Goal: Task Accomplishment & Management: Use online tool/utility

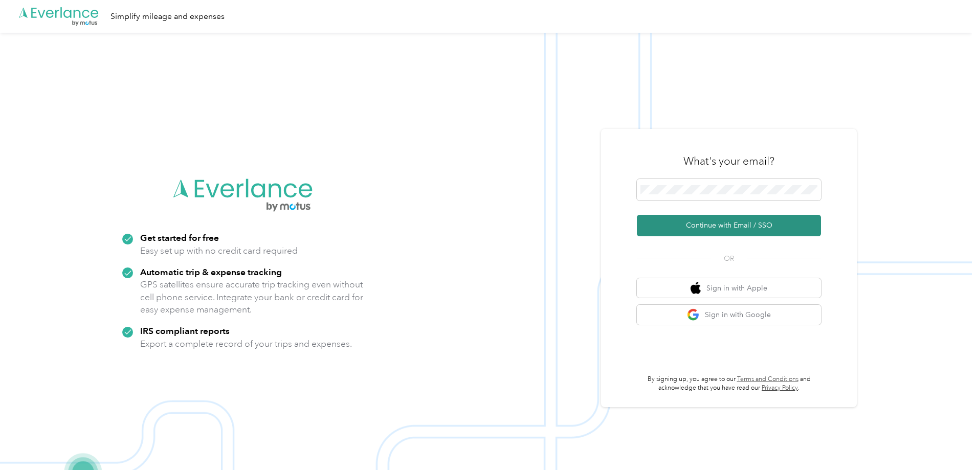
click at [758, 221] on button "Continue with Email / SSO" at bounding box center [729, 225] width 184 height 21
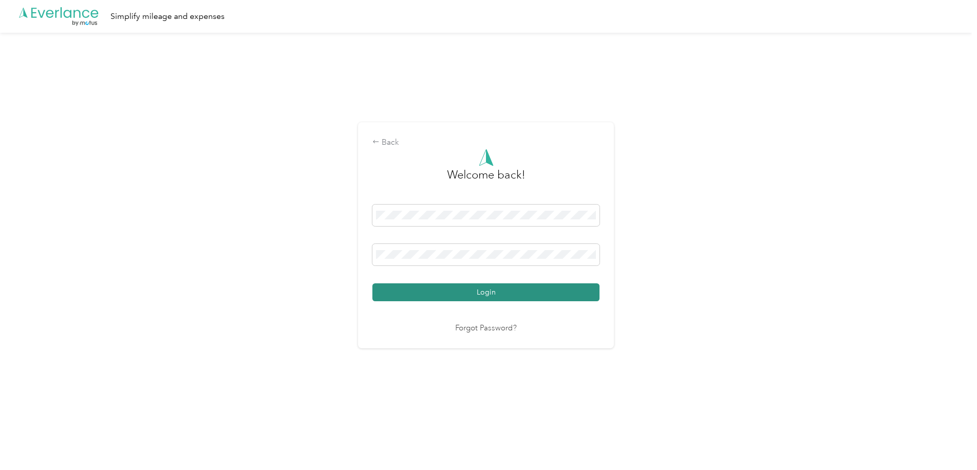
click at [494, 289] on button "Login" at bounding box center [485, 292] width 227 height 18
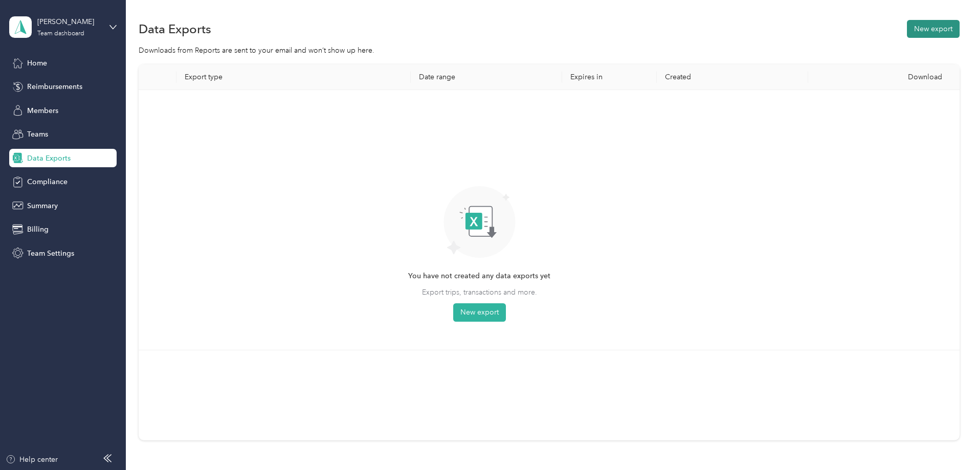
click at [907, 23] on button "New export" at bounding box center [933, 29] width 53 height 18
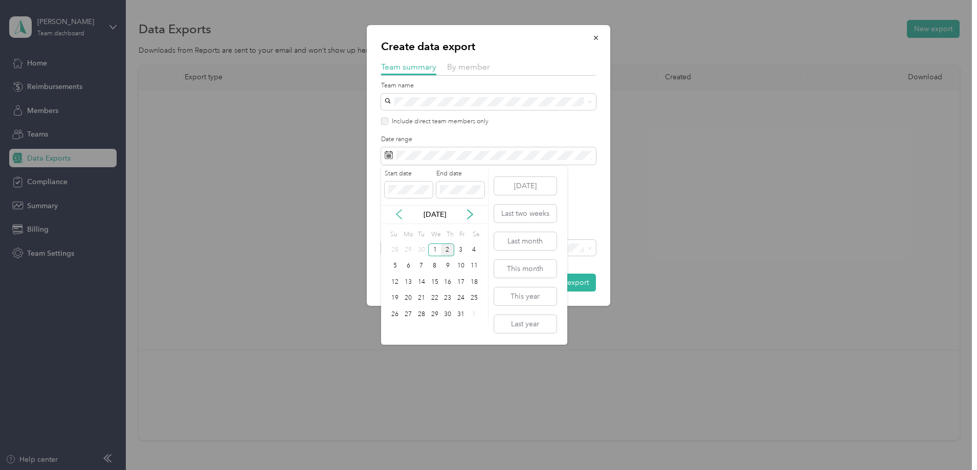
click at [400, 213] on icon at bounding box center [399, 214] width 10 height 10
click at [411, 250] on div "1" at bounding box center [408, 250] width 13 height 13
click at [416, 316] on div "30" at bounding box center [421, 314] width 13 height 13
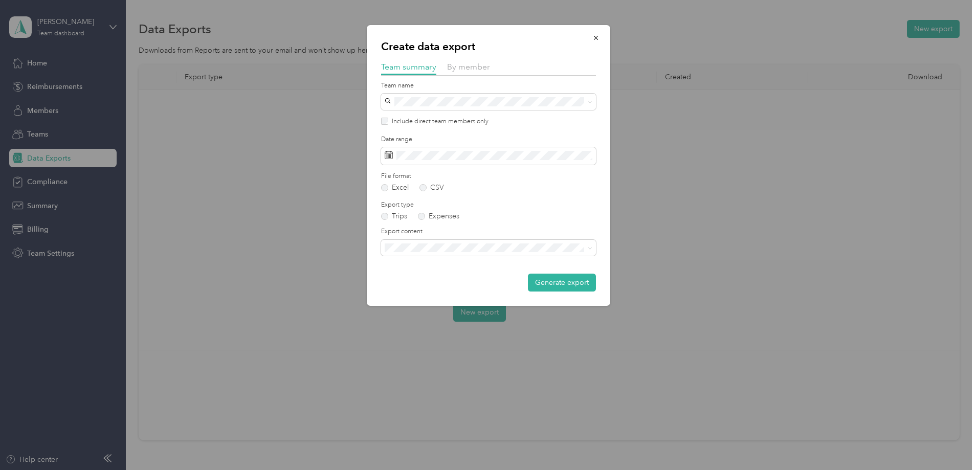
click at [560, 195] on form "Team name Include direct team members only Date range File format Excel CSV Exp…" at bounding box center [488, 186] width 215 height 211
click at [571, 285] on button "Generate export" at bounding box center [562, 283] width 68 height 18
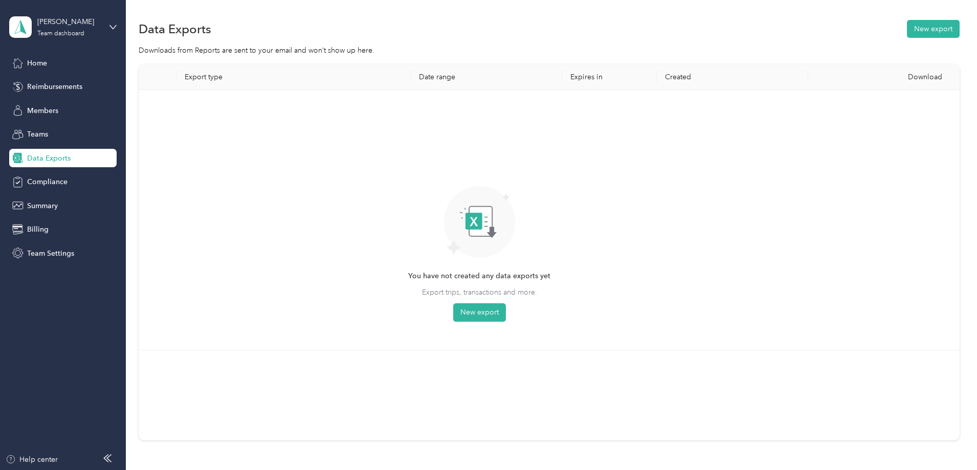
click at [790, 146] on div "You have not created any data exports yet Export trips, transactions and more. …" at bounding box center [480, 220] width 666 height 244
click at [813, 185] on div "You have not created any data exports yet Export trips, transactions and more. …" at bounding box center [480, 220] width 666 height 244
click at [38, 62] on span "Home" at bounding box center [37, 63] width 20 height 11
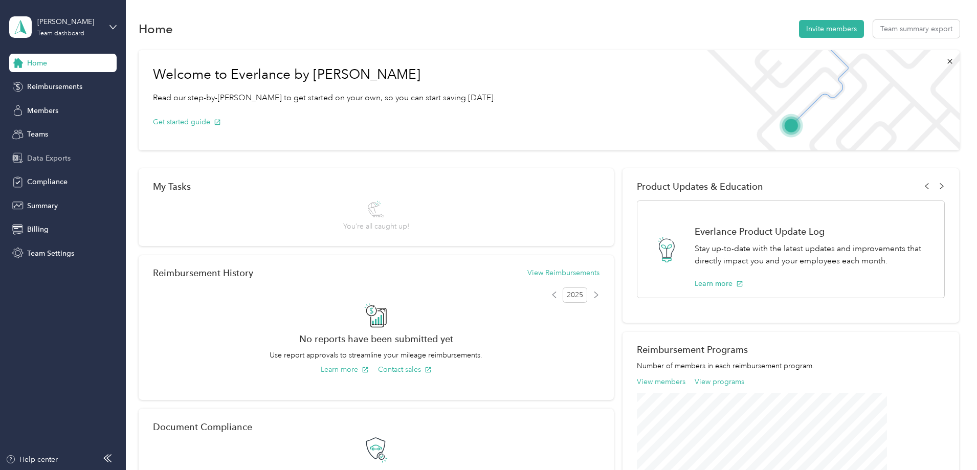
click at [54, 157] on span "Data Exports" at bounding box center [48, 158] width 43 height 11
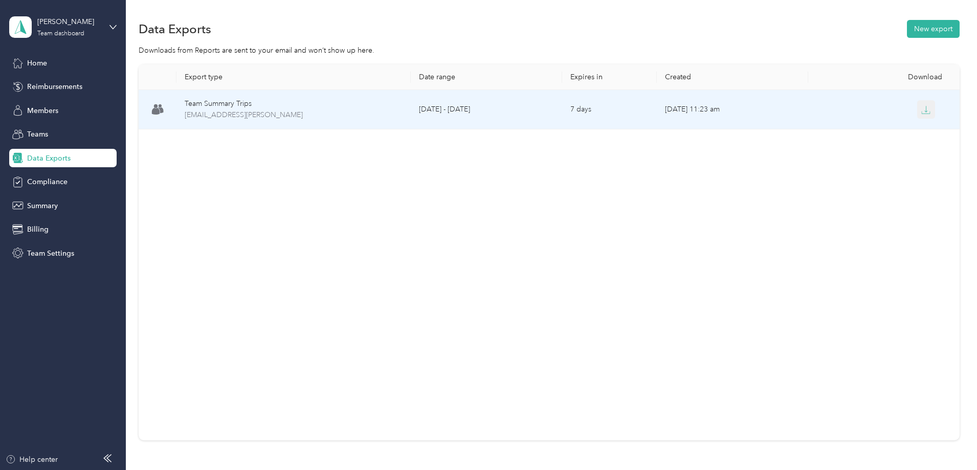
click at [917, 106] on button "button" at bounding box center [926, 109] width 18 height 18
